Goal: Task Accomplishment & Management: Manage account settings

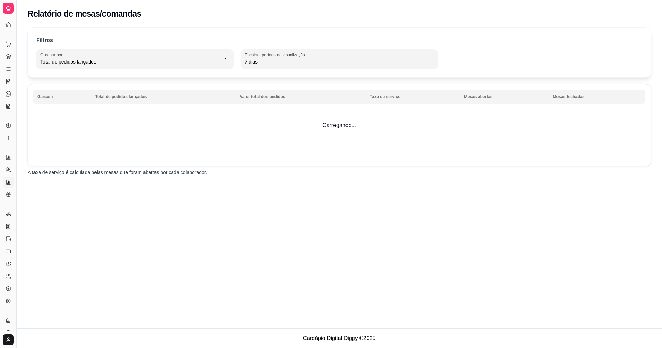
select select "TOTAL_OF_ORDERS"
select select "7"
click at [12, 153] on link "Relatórios de vendas" at bounding box center [8, 157] width 11 height 11
select select "ALL"
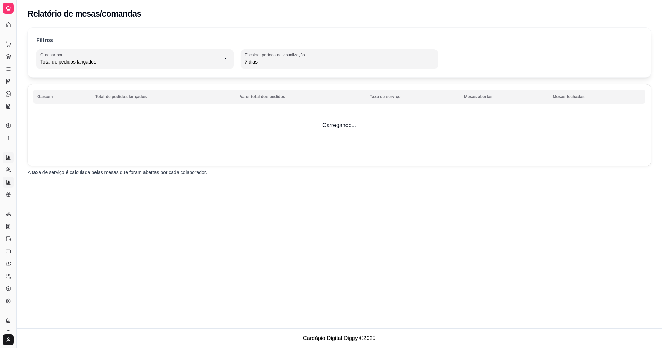
select select "0"
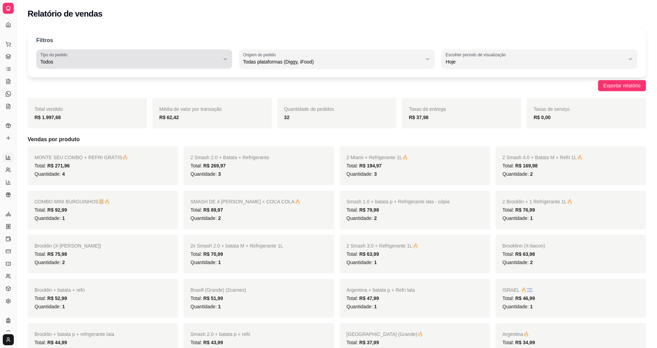
click at [223, 65] on button "Tipo do pedido Todos" at bounding box center [134, 58] width 196 height 19
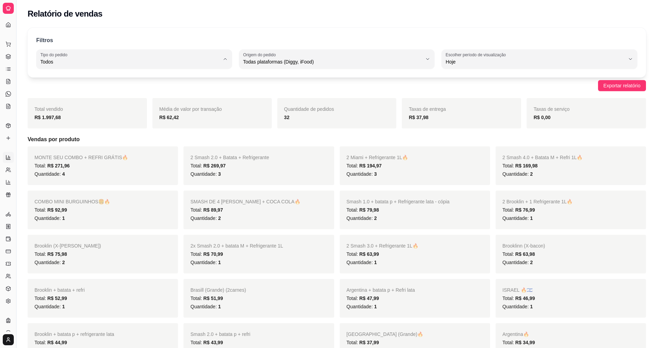
click at [150, 88] on span "Entrega" at bounding box center [131, 89] width 171 height 7
type input "DELIVERY"
select select "DELIVERY"
click at [10, 46] on circle at bounding box center [10, 46] width 0 height 0
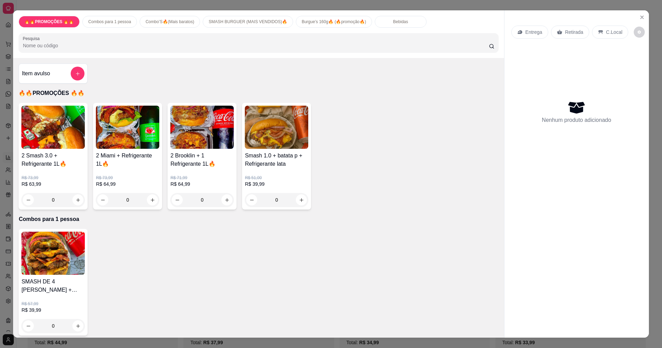
click at [349, 142] on div "2 Smash 3.0 + Refrigerante 1L🔥 R$ 73,99 R$ 63,99 0 2 Miami + Refrigerante 1L🔥 R…" at bounding box center [259, 156] width 480 height 107
click at [641, 14] on icon "Close" at bounding box center [642, 17] width 6 height 6
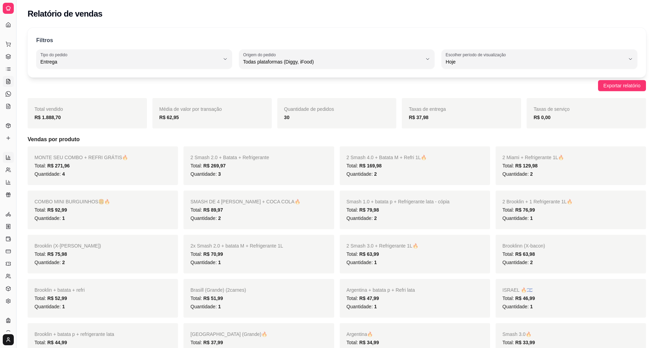
click at [10, 79] on icon at bounding box center [9, 82] width 6 height 6
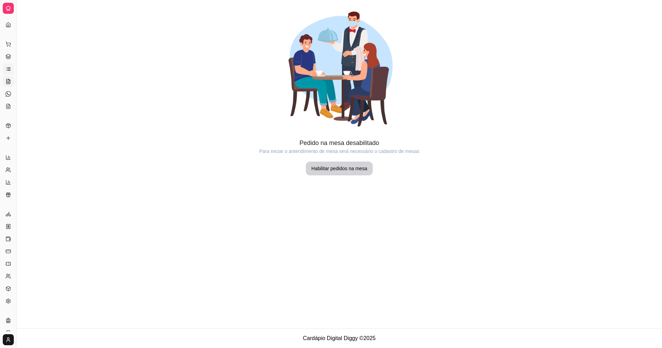
click at [6, 66] on link "Lista de Pedidos" at bounding box center [8, 68] width 11 height 11
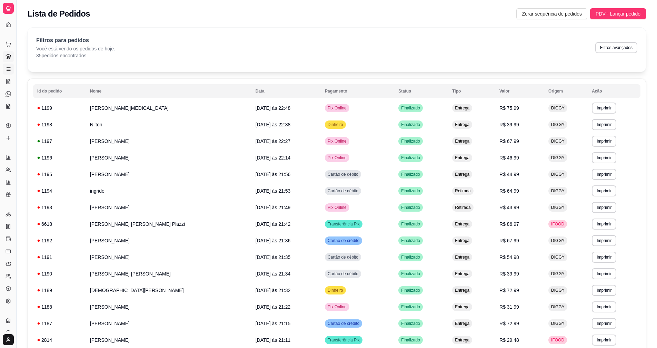
click at [11, 54] on icon at bounding box center [9, 57] width 6 height 6
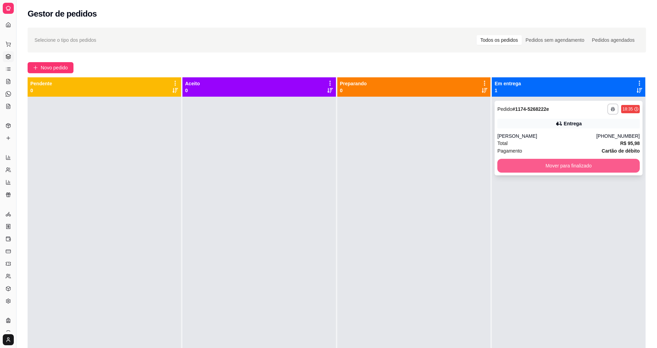
click at [578, 158] on div "**********" at bounding box center [568, 138] width 148 height 74
click at [606, 168] on button "Mover para finalizado" at bounding box center [568, 166] width 142 height 14
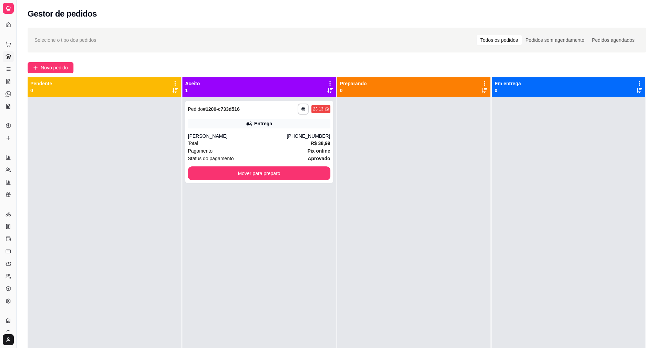
scroll to position [99, 0]
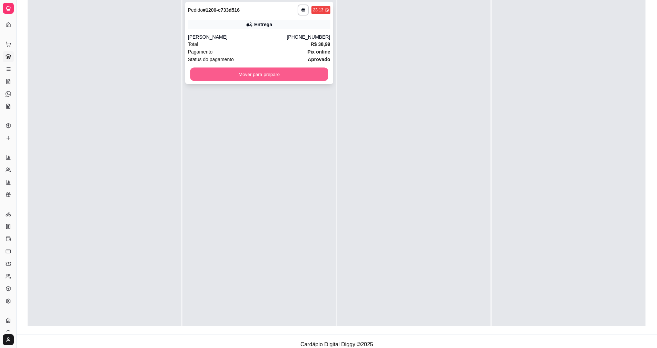
click at [311, 77] on button "Mover para preparo" at bounding box center [259, 74] width 138 height 13
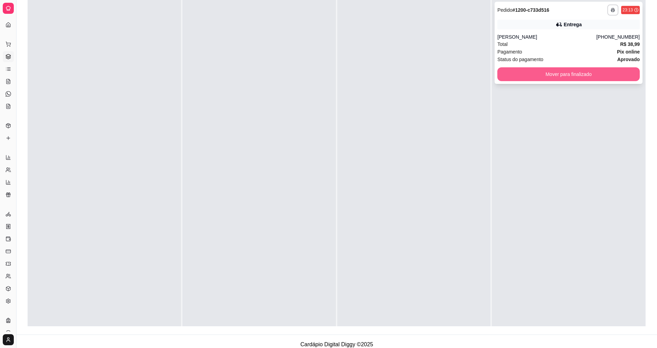
click at [578, 79] on button "Mover para finalizado" at bounding box center [568, 74] width 142 height 14
